Goal: Answer question/provide support: Answer question/provide support

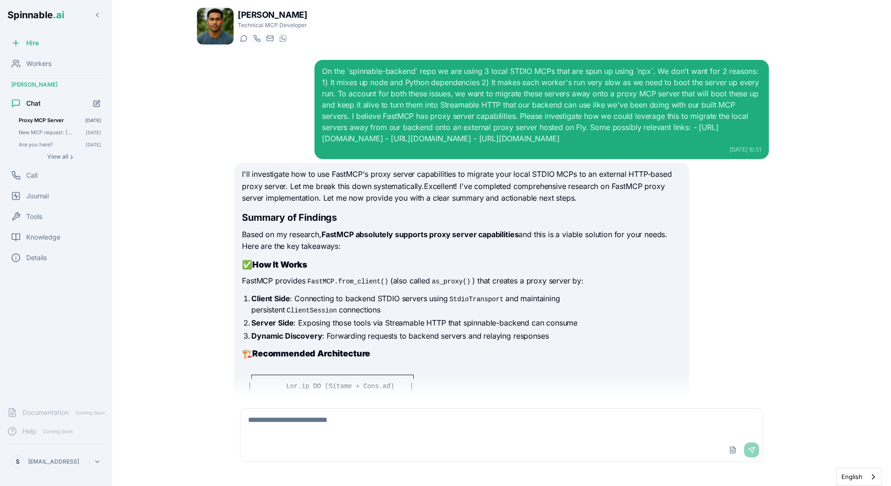
scroll to position [14182, 0]
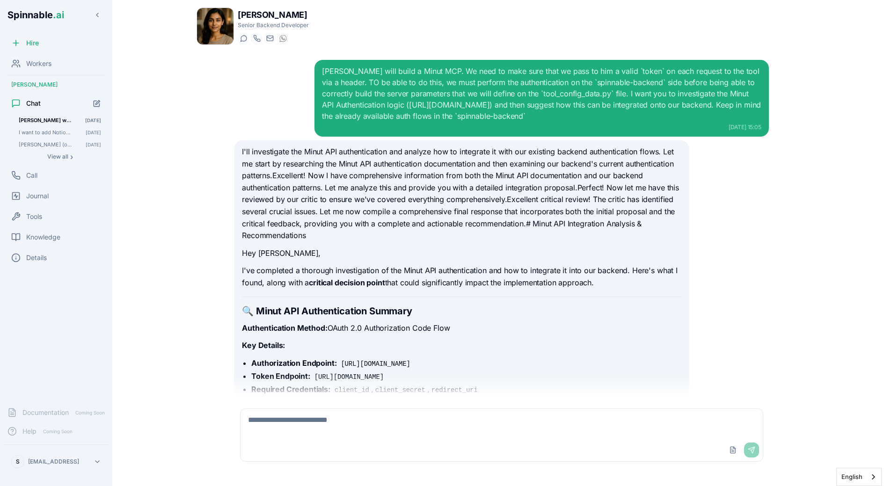
scroll to position [11116, 0]
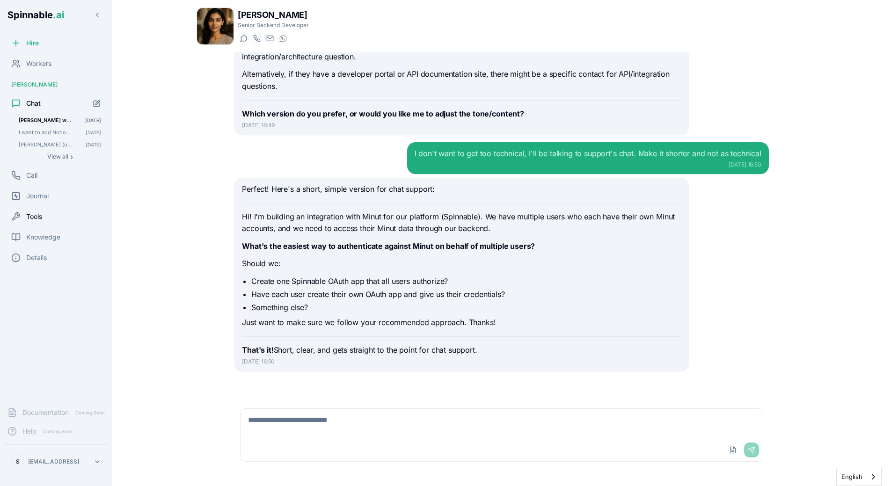
click at [57, 216] on div "Tools" at bounding box center [56, 216] width 105 height 19
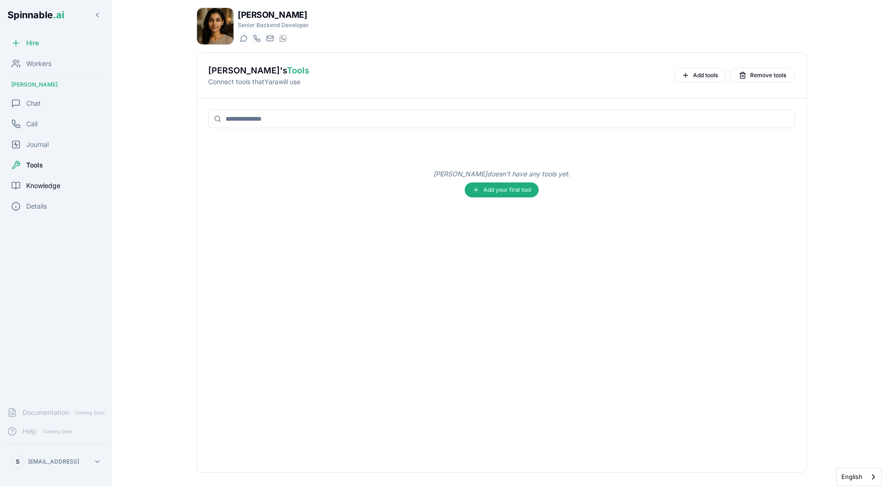
click at [53, 185] on span "Knowledge" at bounding box center [43, 185] width 34 height 9
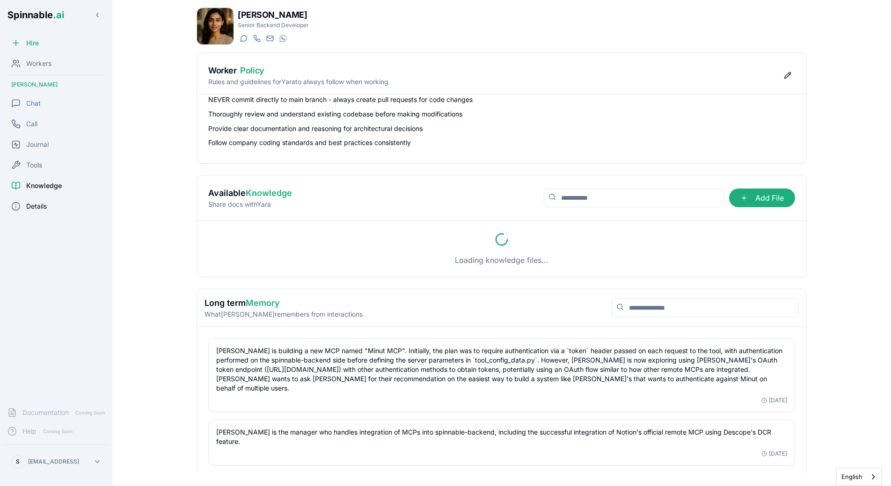
click at [48, 209] on div "Details" at bounding box center [56, 206] width 105 height 19
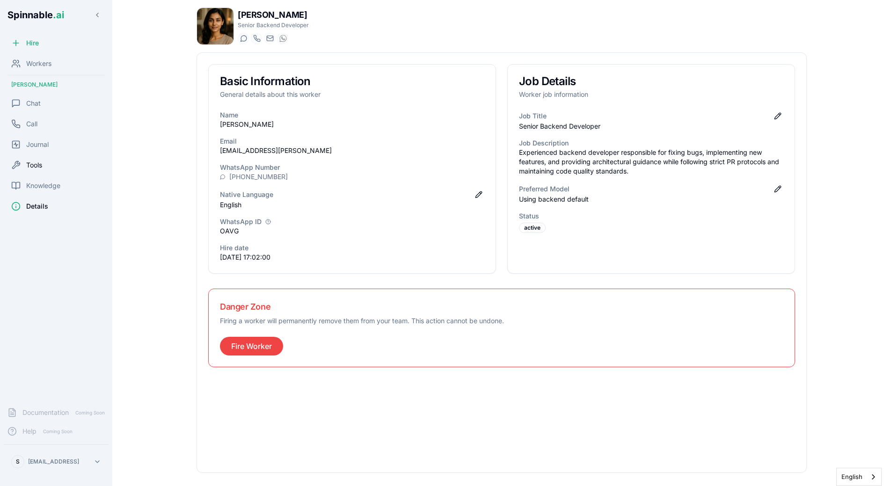
click at [38, 169] on span "Tools" at bounding box center [34, 164] width 16 height 9
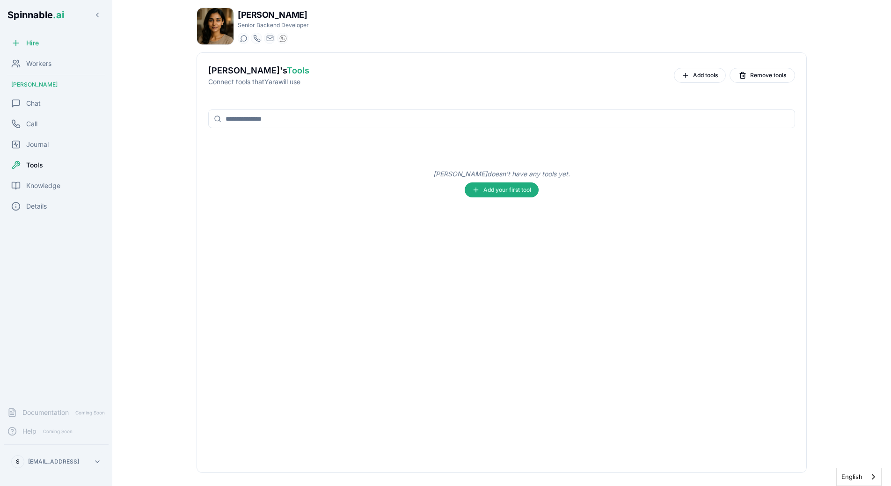
click at [59, 461] on html "Spinnable .ai Hire Workers Yara Hoffmann Chat Call Journal Tools Knowledge Deta…" at bounding box center [445, 243] width 891 height 486
click at [50, 402] on div "Tools" at bounding box center [56, 401] width 89 height 17
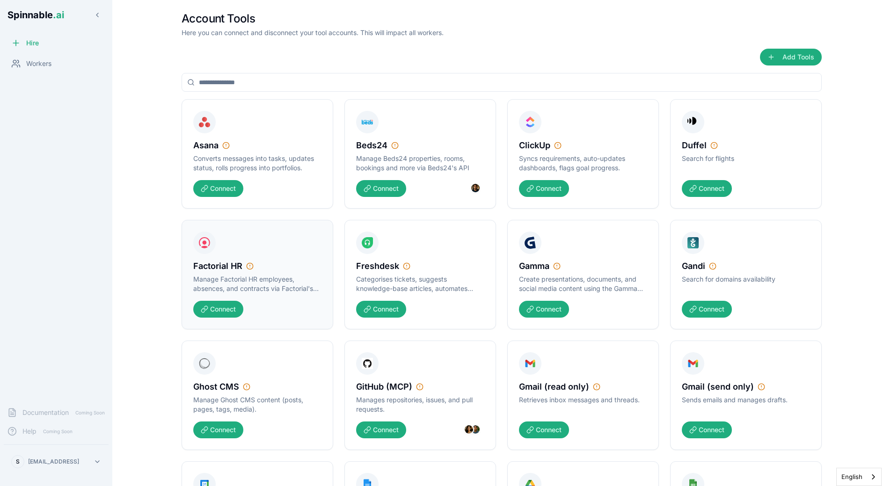
click at [181, 252] on div "Factorial HR Manage Factorial HR employees, absences, and contracts via Factori…" at bounding box center [257, 274] width 152 height 109
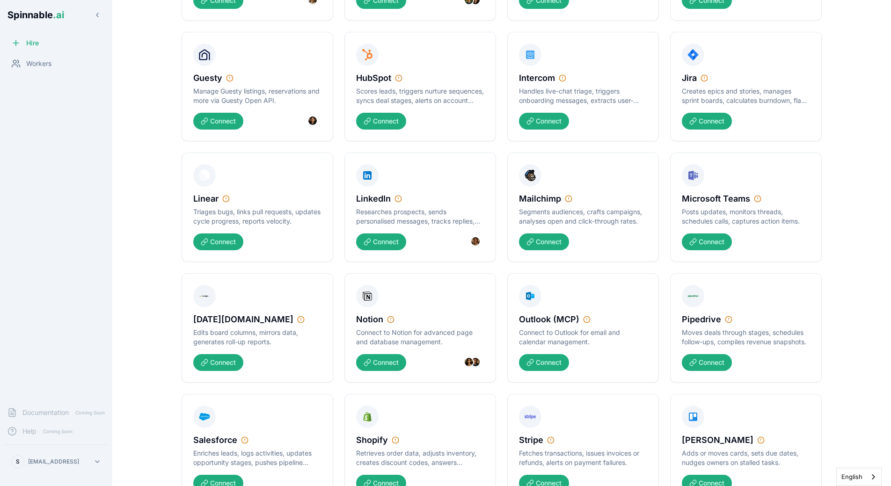
scroll to position [562, 0]
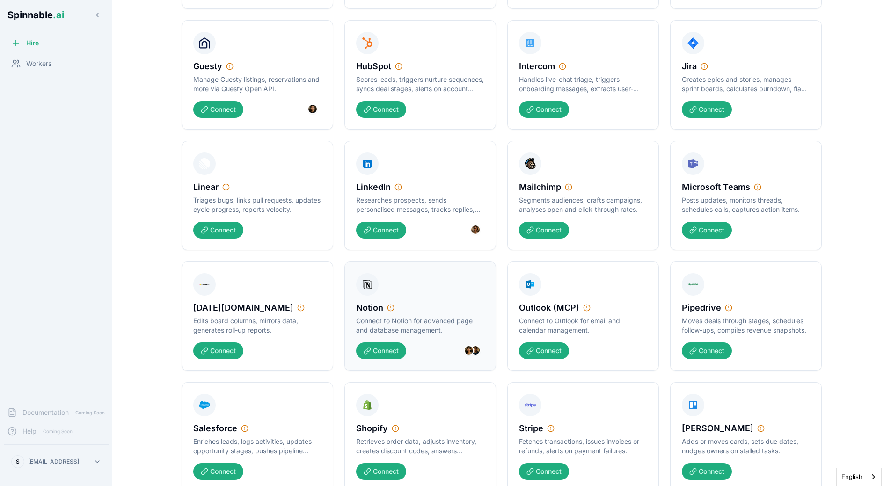
click at [457, 297] on div "Notion Connect to Notion for advanced page and database management." at bounding box center [420, 307] width 128 height 69
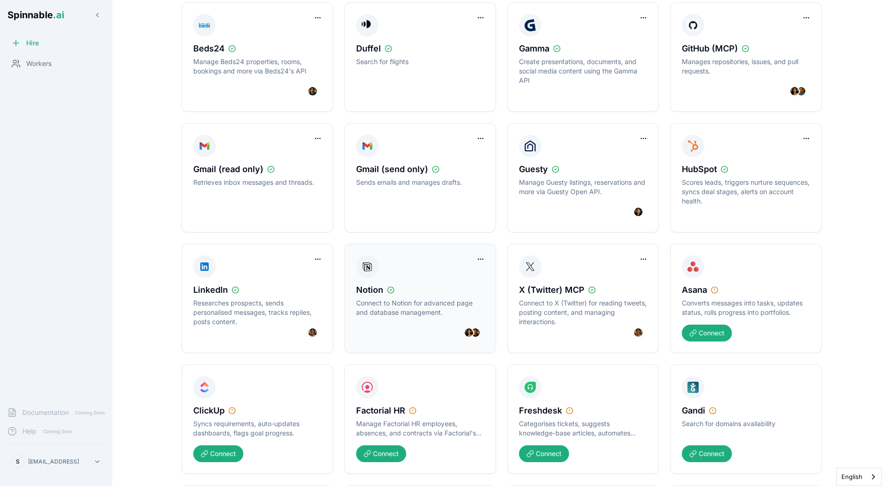
scroll to position [0, 0]
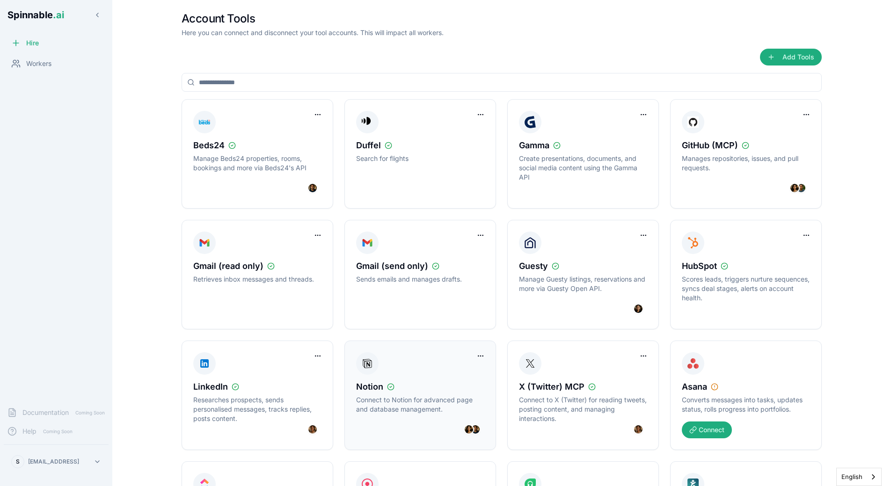
click at [417, 388] on div "Notion" at bounding box center [420, 386] width 128 height 13
click at [154, 95] on main "Account Tools Here you can connect and disconnect your tool accounts. This will…" at bounding box center [501, 243] width 778 height 486
click at [177, 348] on div "Account Tools Here you can connect and disconnect your tool accounts. This will…" at bounding box center [501, 243] width 655 height 486
click at [40, 69] on div "Workers" at bounding box center [56, 63] width 105 height 19
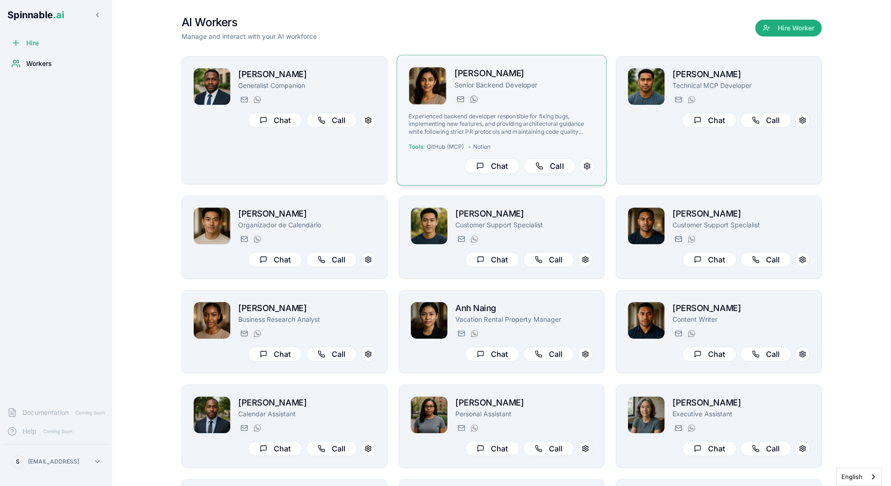
click at [548, 115] on p "Experienced backend developer responsible for fixing bugs, implementing new fea…" at bounding box center [501, 124] width 186 height 23
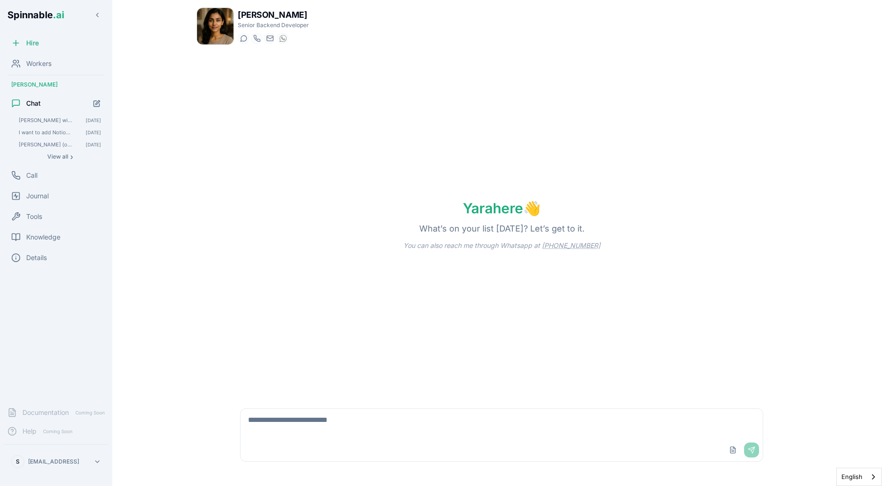
click at [307, 440] on div "Upload File Send" at bounding box center [501, 450] width 522 height 22
click at [313, 436] on textarea at bounding box center [501, 424] width 522 height 30
type textarea "**********"
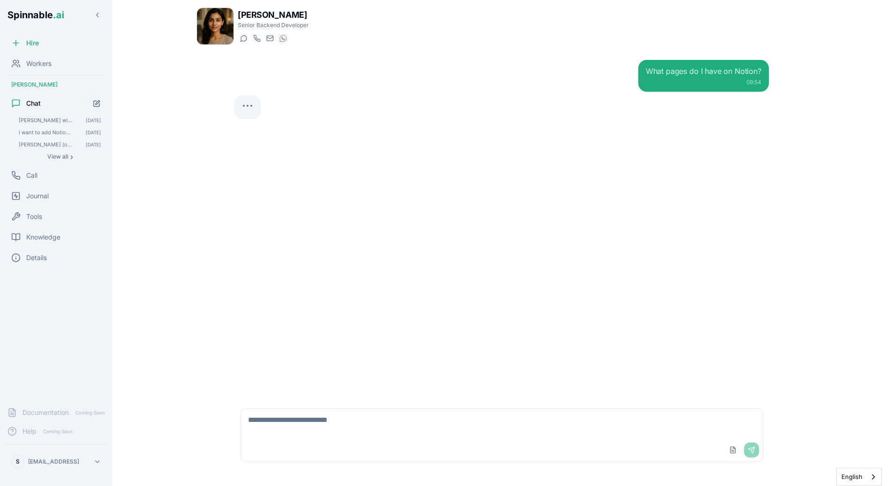
click at [562, 283] on div "What pages do I have on Notion? 09:54" at bounding box center [501, 224] width 549 height 345
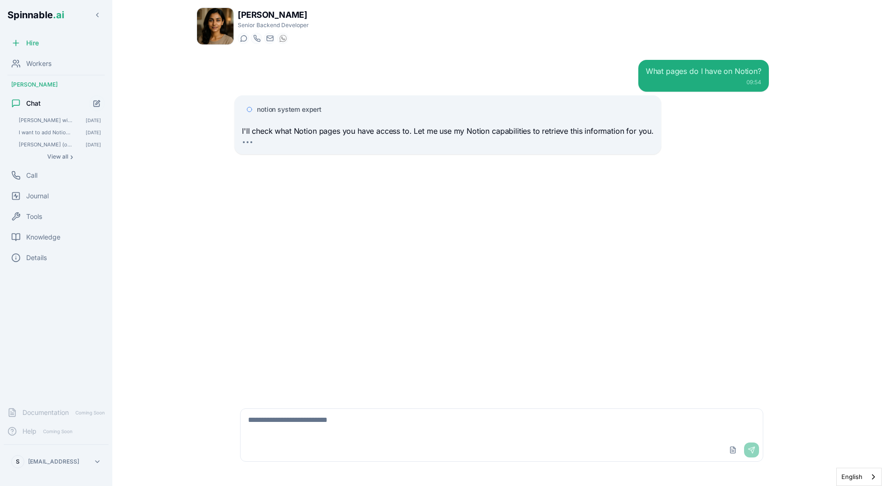
click at [279, 105] on span "notion system expert" at bounding box center [289, 109] width 65 height 9
click at [312, 104] on div "notion system expert" at bounding box center [448, 109] width 412 height 17
click at [312, 109] on span "notion system expert" at bounding box center [289, 109] width 65 height 9
click at [461, 189] on div "What pages do I have on Notion? 09:54 notion system expert I'll check what Noti…" at bounding box center [501, 224] width 549 height 345
click at [323, 100] on div "notion system expert I'll check what Notion pages you have access to. Let me us…" at bounding box center [447, 124] width 427 height 59
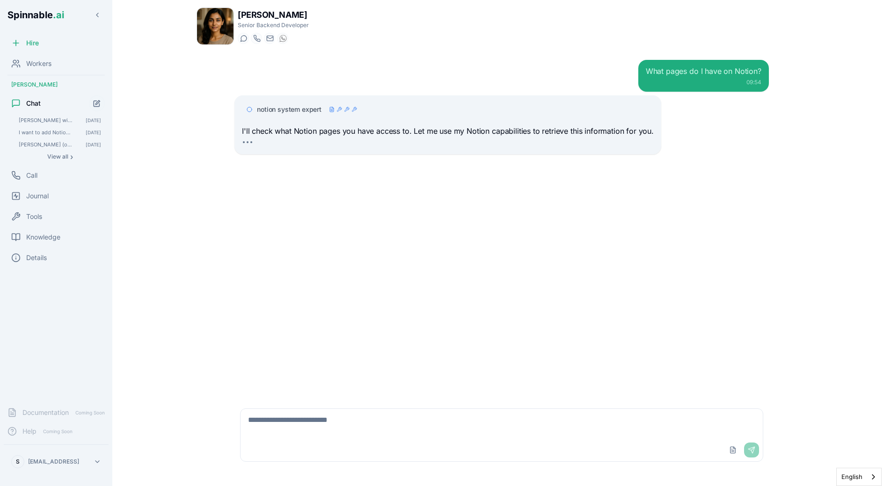
click at [323, 109] on div "notion system expert" at bounding box center [307, 109] width 100 height 9
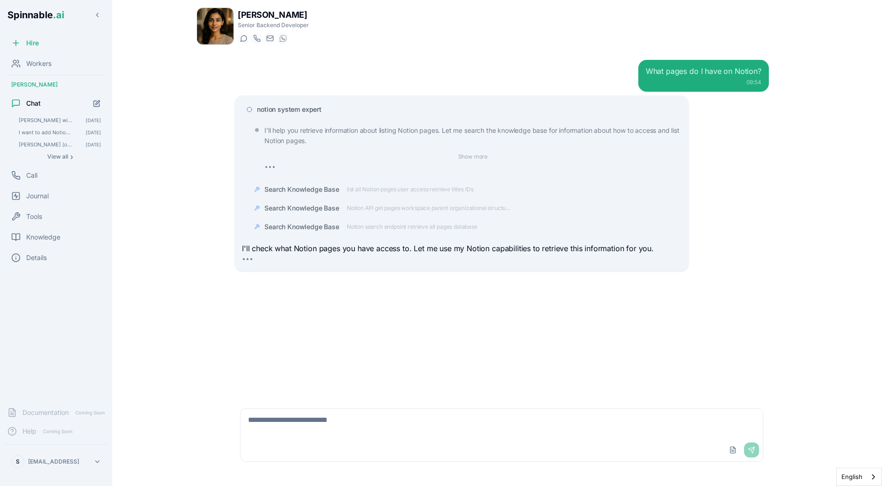
click at [312, 186] on span "Search Knowledge Base" at bounding box center [301, 189] width 75 height 9
click at [313, 206] on span "Search Knowledge Base" at bounding box center [301, 207] width 75 height 9
click at [313, 219] on div "Search Knowledge Base Notion search endpoint retrieve all pages database" at bounding box center [464, 226] width 431 height 17
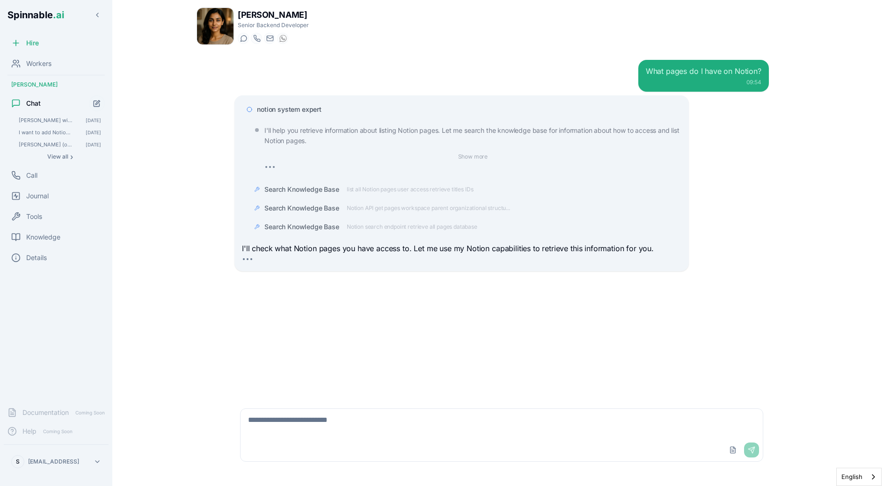
click at [315, 224] on span "Search Knowledge Base" at bounding box center [301, 226] width 75 height 9
click at [386, 218] on div "I'll help you retrieve information about listing Notion pages. Let me search th…" at bounding box center [464, 179] width 431 height 114
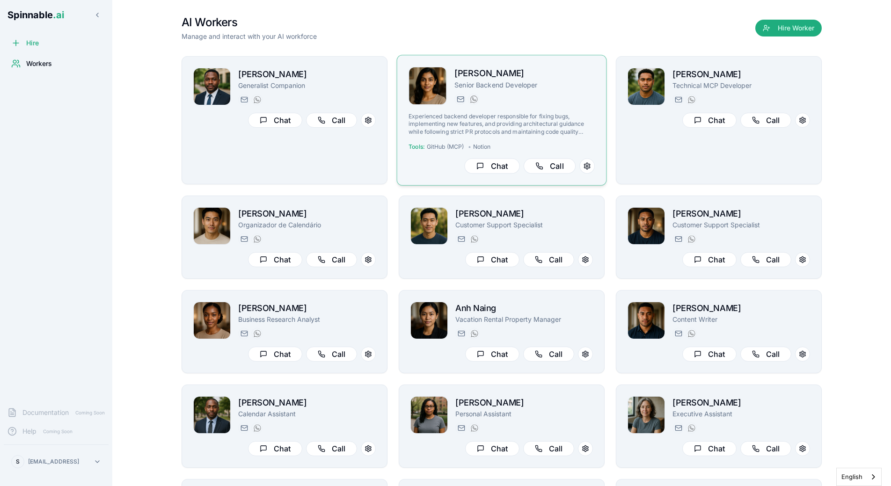
click at [485, 97] on div "yara.hoffmann@getspinnable.ai +351 915 743 953" at bounding box center [524, 99] width 140 height 11
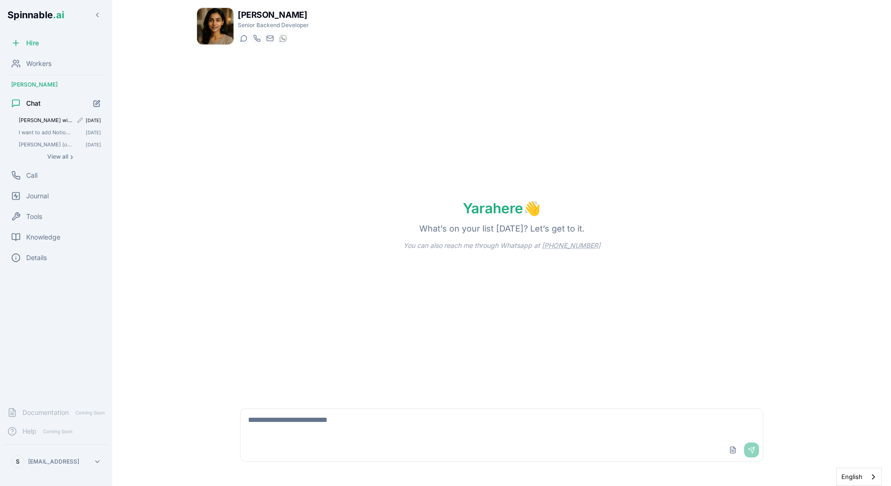
click at [37, 124] on div "Liam will build a Minut MCP. We need to make sure that we pass to him a valid `…" at bounding box center [60, 120] width 90 height 11
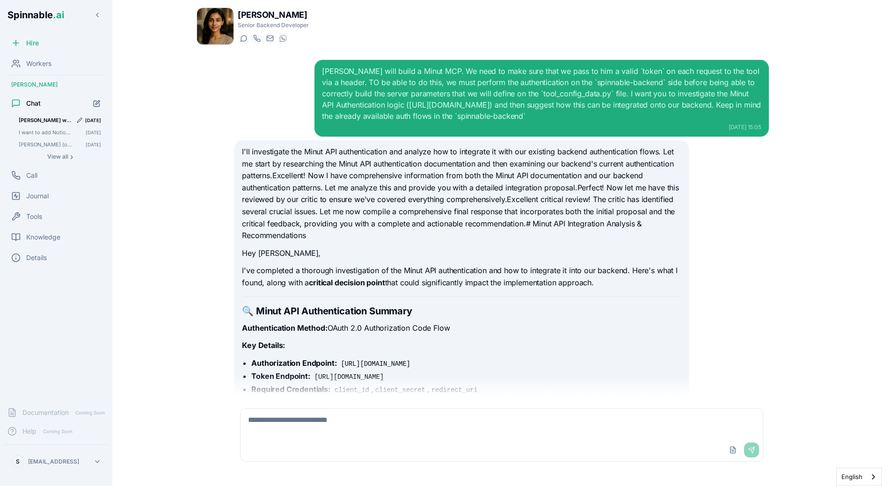
scroll to position [11116, 0]
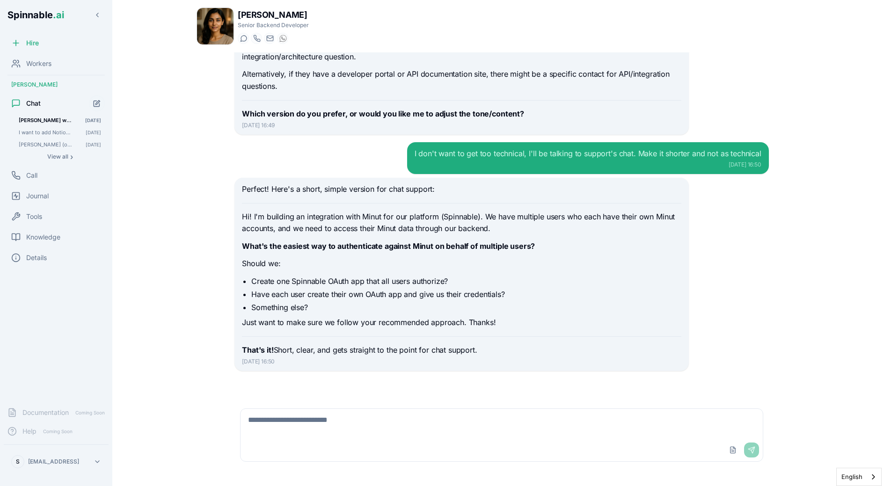
click at [163, 173] on main "Yara Hoffmann Senior Backend Developer Start a chat Start a call yara.hoffmann@…" at bounding box center [501, 243] width 778 height 486
click at [95, 102] on icon "Start new chat" at bounding box center [97, 104] width 8 height 8
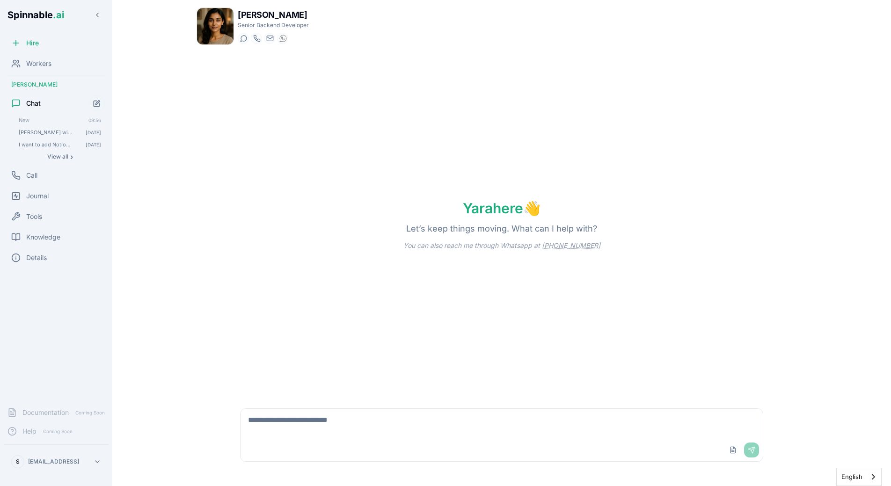
click at [35, 207] on div "Hire Workers Yara Hoffmann Chat New 09:56 Liam will build a Minut MCP. We need …" at bounding box center [56, 217] width 112 height 366
click at [35, 225] on div "Tools" at bounding box center [56, 216] width 105 height 19
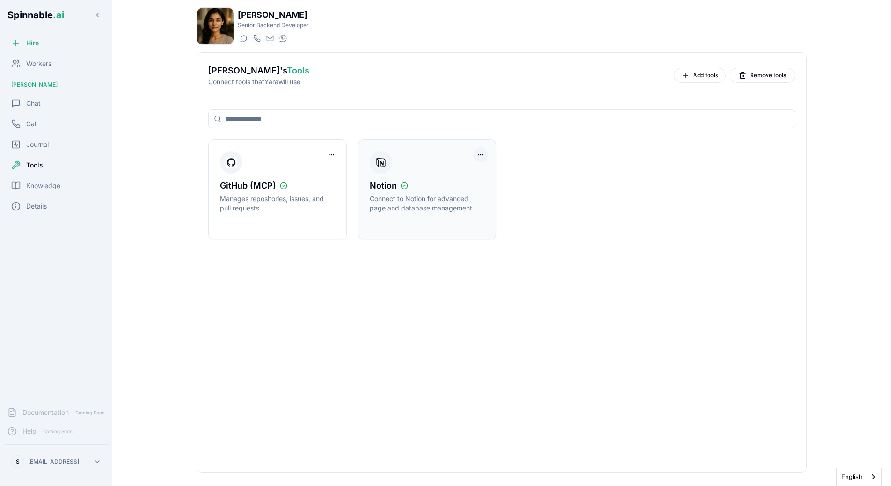
click at [483, 159] on html "Spinnable .ai Hire Workers Yara Hoffmann Chat Call Journal Tools Knowledge Deta…" at bounding box center [445, 243] width 891 height 486
click at [469, 178] on div "Disconnect Tool Account" at bounding box center [442, 174] width 84 height 15
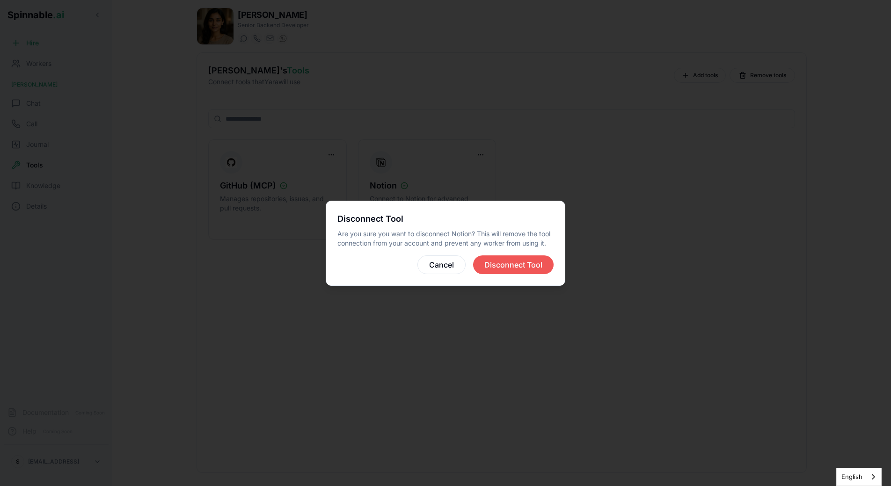
click at [529, 268] on button "Disconnect Tool" at bounding box center [513, 264] width 80 height 19
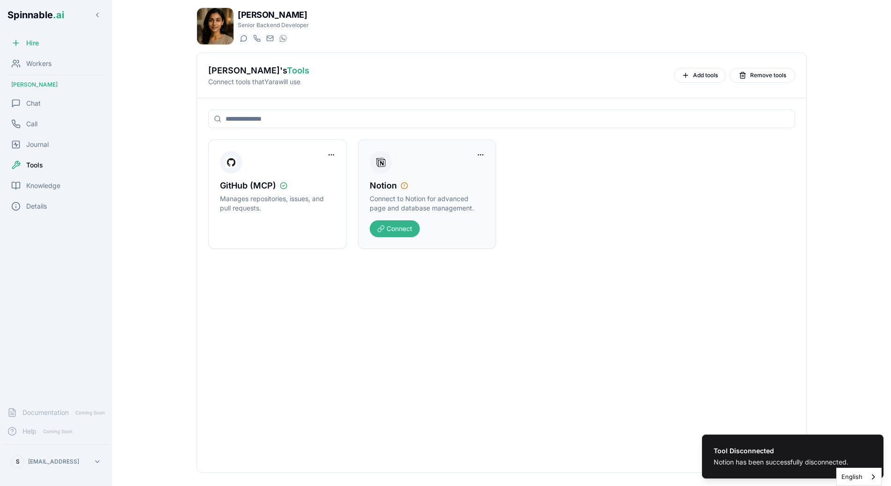
click at [384, 226] on button "Connect" at bounding box center [395, 228] width 50 height 17
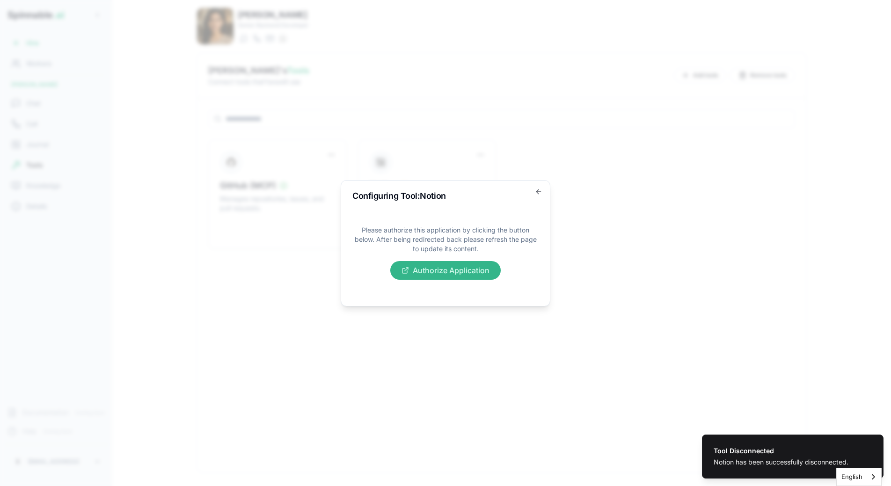
click at [444, 268] on button "Authorize Application" at bounding box center [445, 270] width 110 height 19
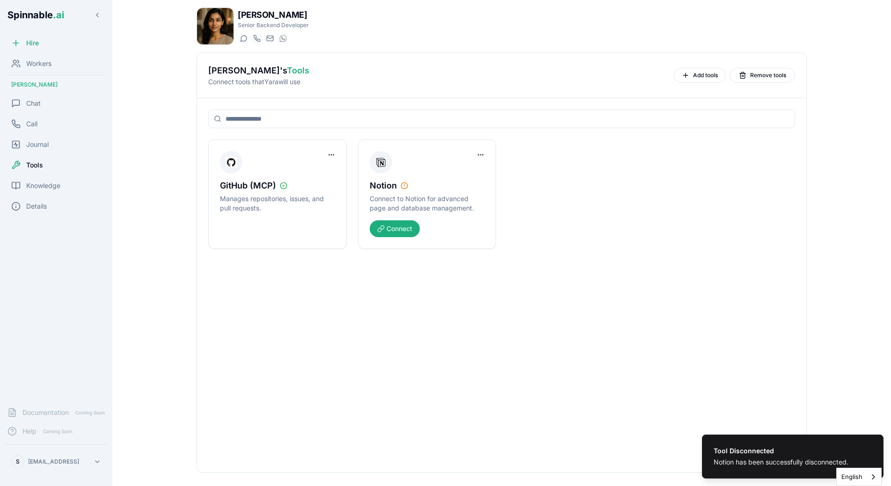
click at [465, 174] on body "Tool Disconnected Notion has been successfully disconnected. Spinnable .ai Hire…" at bounding box center [445, 243] width 891 height 486
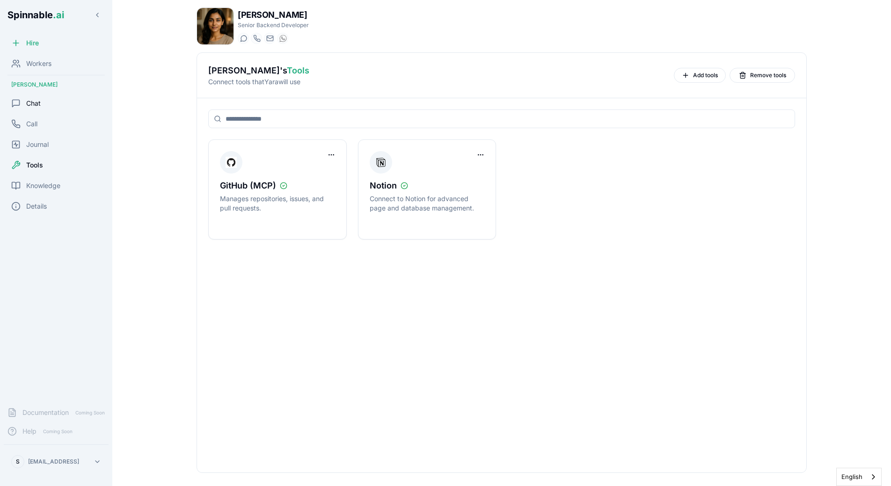
click at [27, 102] on span "Chat" at bounding box center [33, 103] width 14 height 9
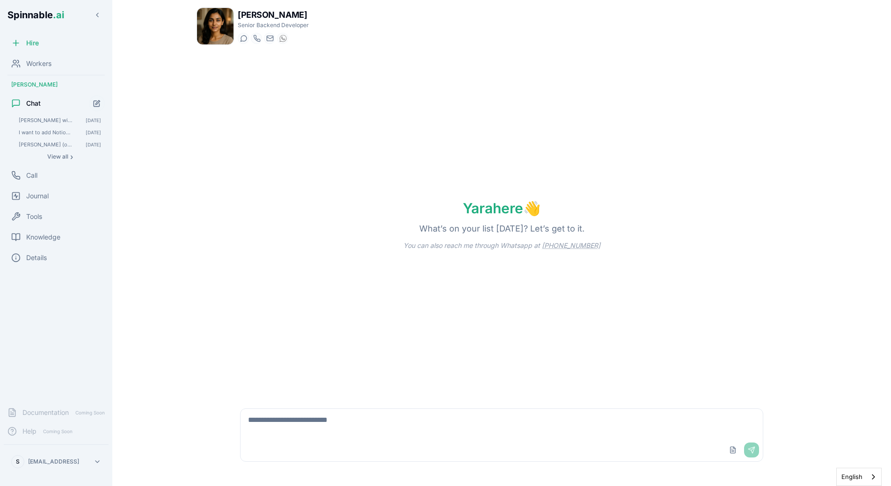
click at [350, 425] on textarea at bounding box center [501, 424] width 522 height 30
type textarea "**********"
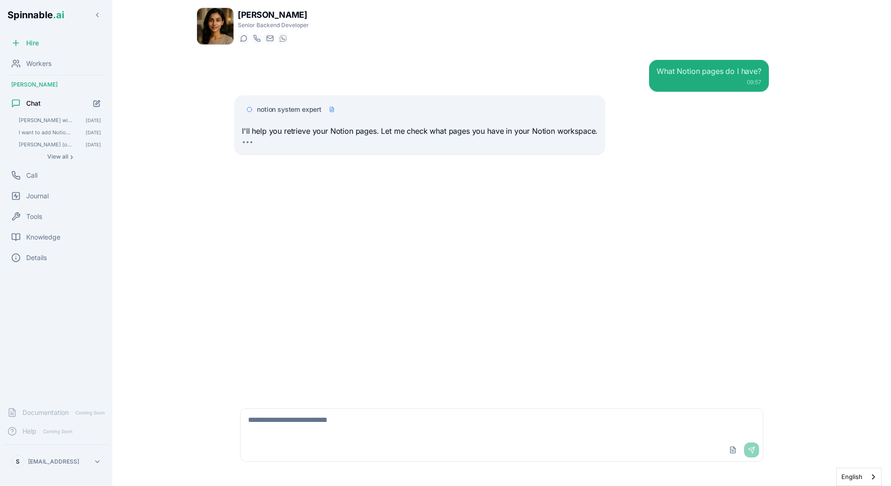
click at [304, 114] on span "notion system expert" at bounding box center [289, 109] width 65 height 9
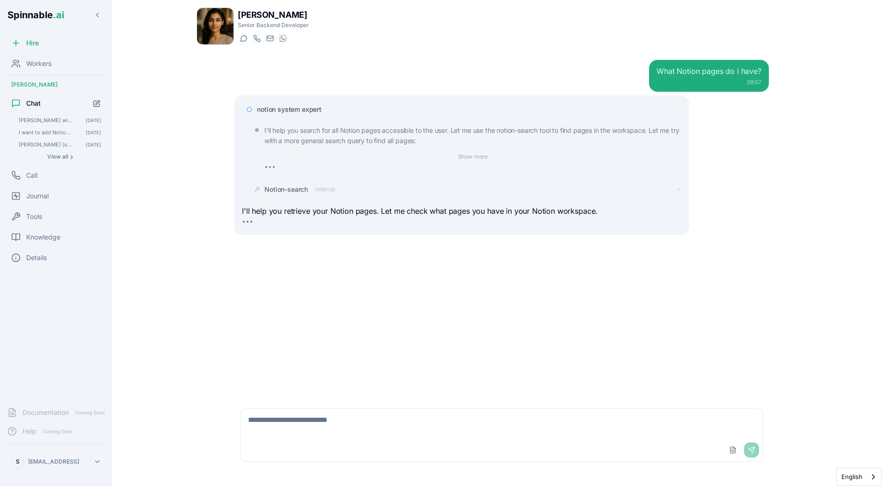
click at [317, 196] on div "Notion-search internal" at bounding box center [464, 189] width 431 height 17
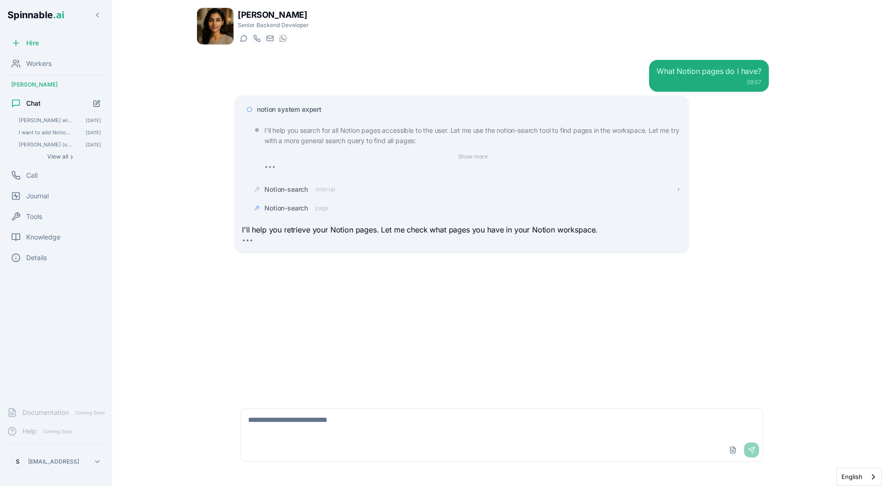
click at [319, 187] on span "internal" at bounding box center [325, 189] width 20 height 7
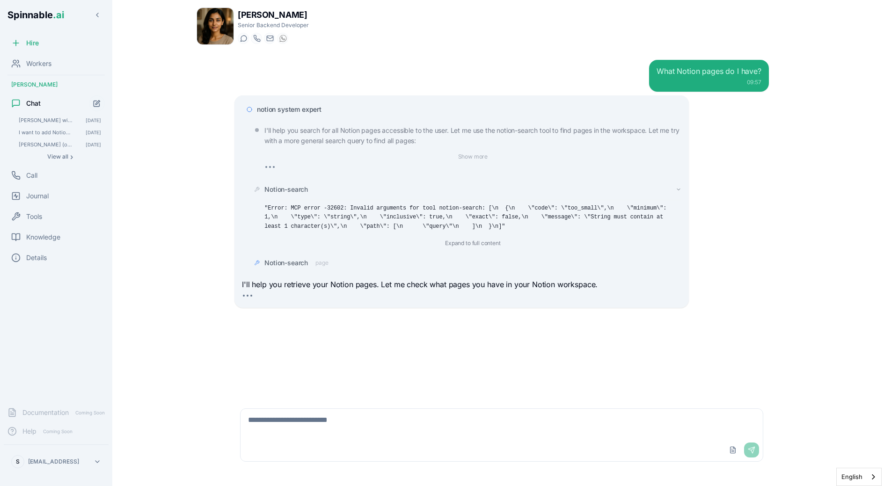
click at [315, 190] on div "Notion-search" at bounding box center [472, 189] width 416 height 9
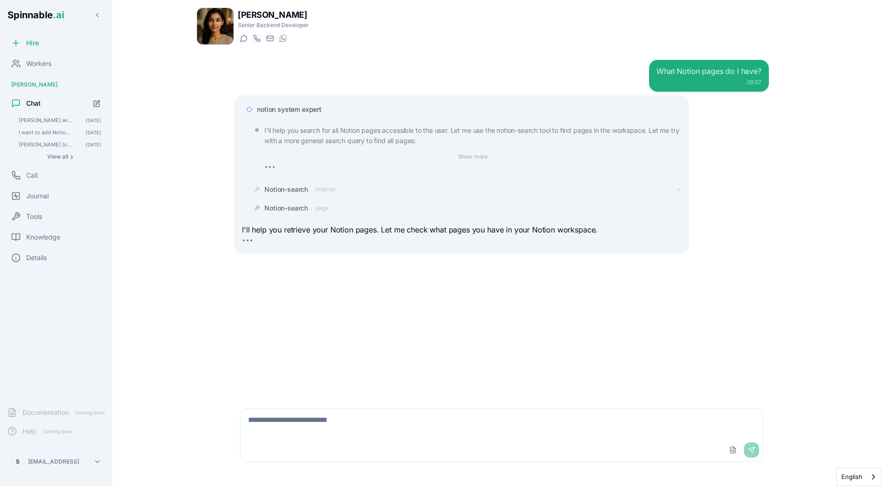
click at [315, 208] on div "Notion-search page" at bounding box center [296, 207] width 64 height 9
click at [317, 209] on div "Notion-search" at bounding box center [472, 207] width 416 height 9
click at [315, 187] on div "Notion-search internal" at bounding box center [299, 189] width 71 height 9
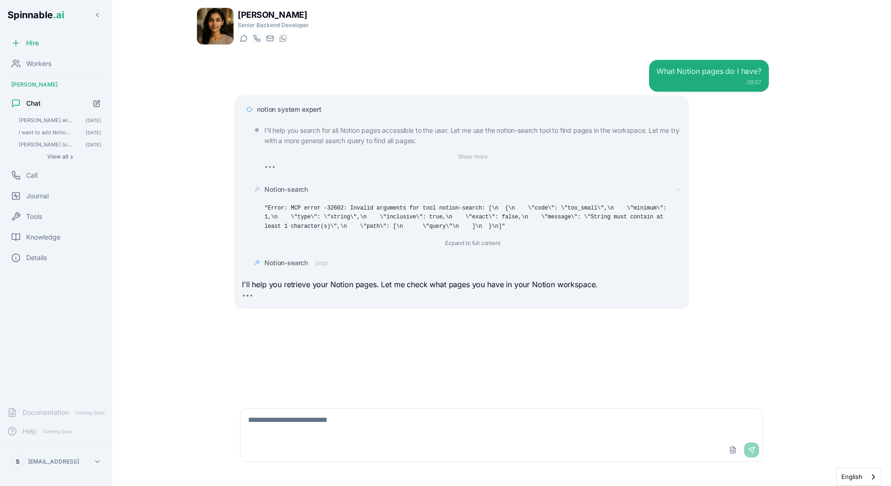
click at [315, 187] on div "Notion-search" at bounding box center [472, 189] width 416 height 9
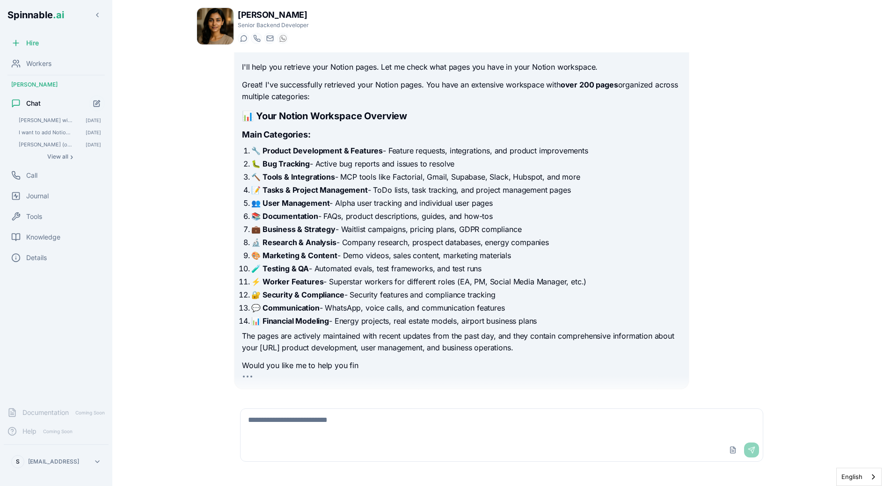
scroll to position [350, 0]
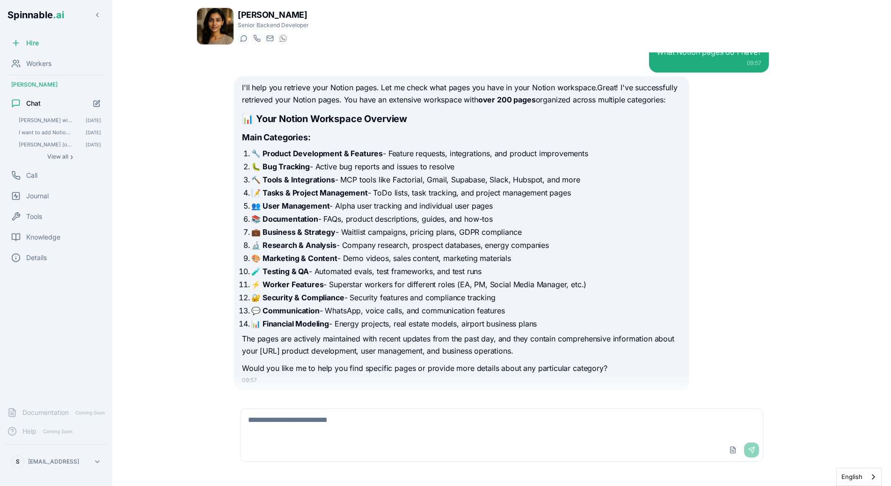
scroll to position [38, 0]
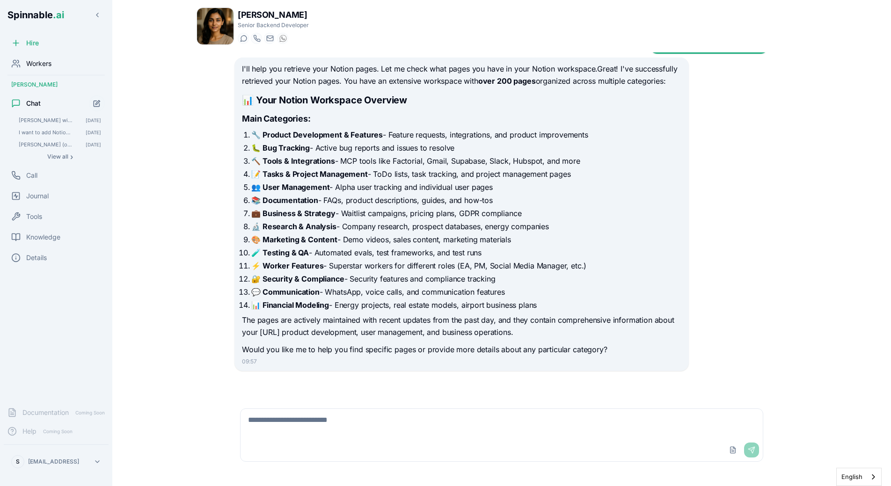
click at [50, 58] on div "Workers" at bounding box center [56, 63] width 105 height 19
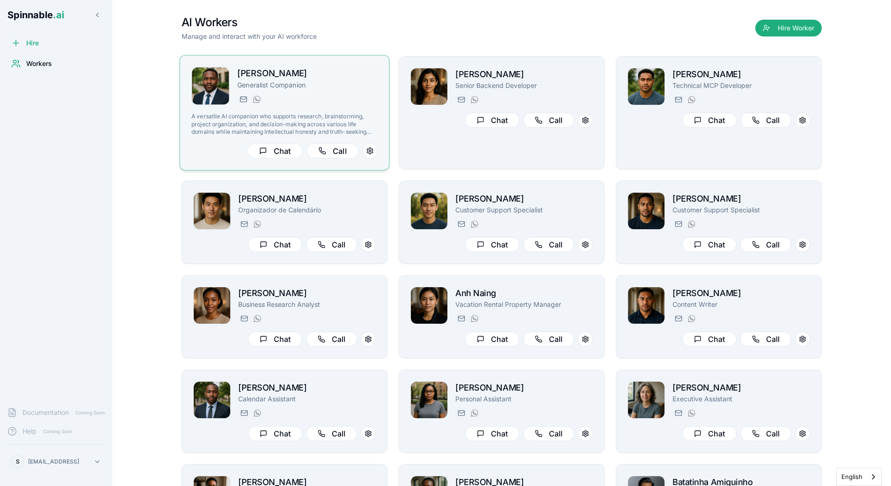
click at [309, 112] on div "[PERSON_NAME] Generalist Companion [PERSON_NAME][EMAIL_ADDRESS] [PHONE_NUMBER] …" at bounding box center [284, 113] width 186 height 92
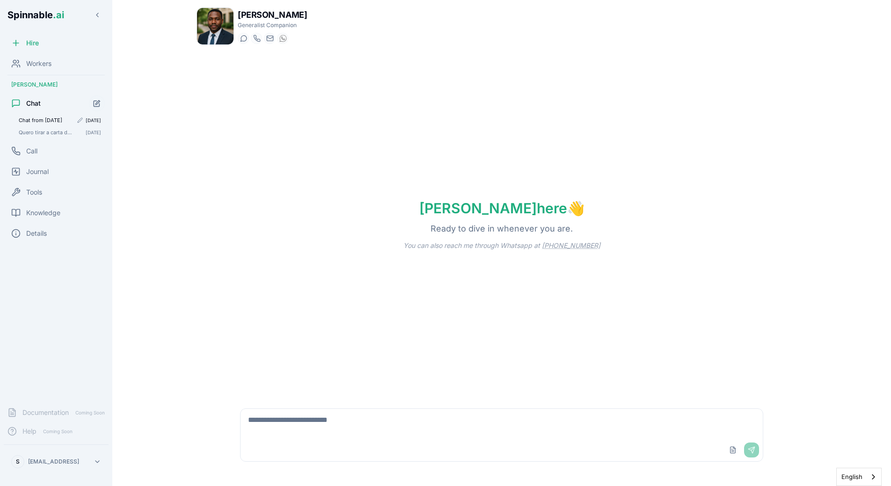
click at [50, 121] on span "Chat from [DATE]" at bounding box center [46, 120] width 54 height 7
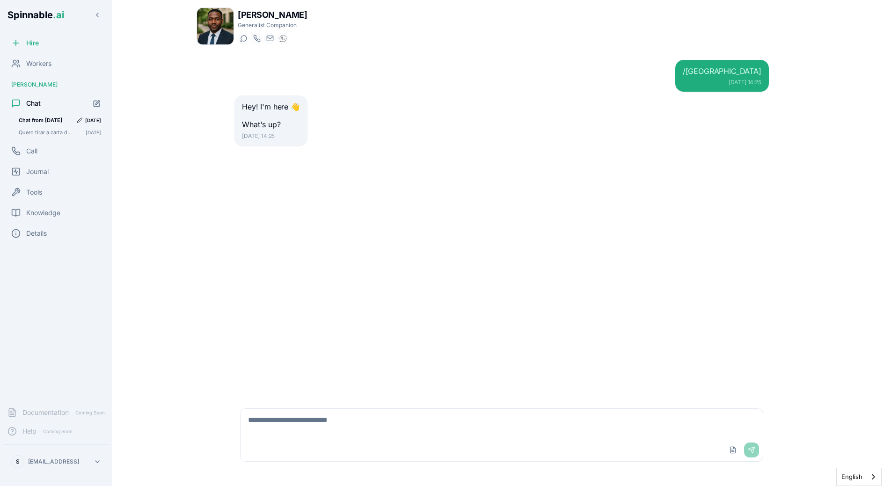
click at [77, 120] on icon "Edit conversation title" at bounding box center [80, 120] width 6 height 6
click at [87, 123] on div "Chat from [DATE] [DATE]" at bounding box center [60, 120] width 90 height 11
click at [57, 132] on span "Quero tirar a carta de condução de motociclos em [GEOGRAPHIC_DATA]. Eu [PERSON_…" at bounding box center [46, 132] width 54 height 7
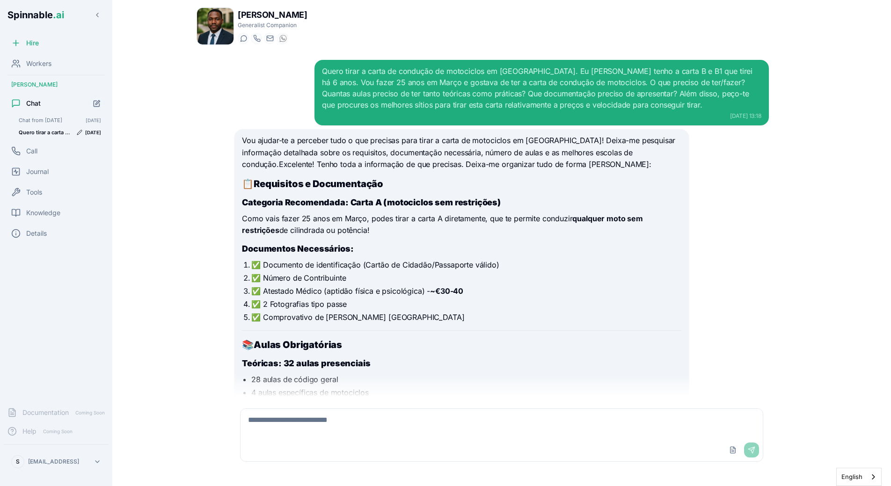
scroll to position [1980, 0]
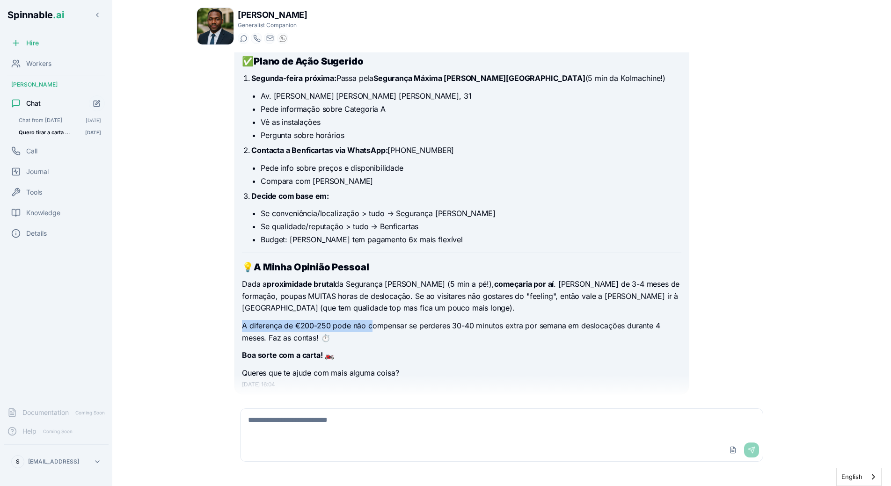
drag, startPoint x: 373, startPoint y: 296, endPoint x: 373, endPoint y: 304, distance: 8.4
click at [356, 320] on p "A diferença de €200-250 pode não compensar se perderes 30-40 minutos extra por …" at bounding box center [461, 332] width 439 height 24
click at [374, 278] on p "Dada a proximidade brutal da Segurança [PERSON_NAME] (5 min a pé!), começaria p…" at bounding box center [461, 296] width 439 height 36
